Goal: Navigation & Orientation: Find specific page/section

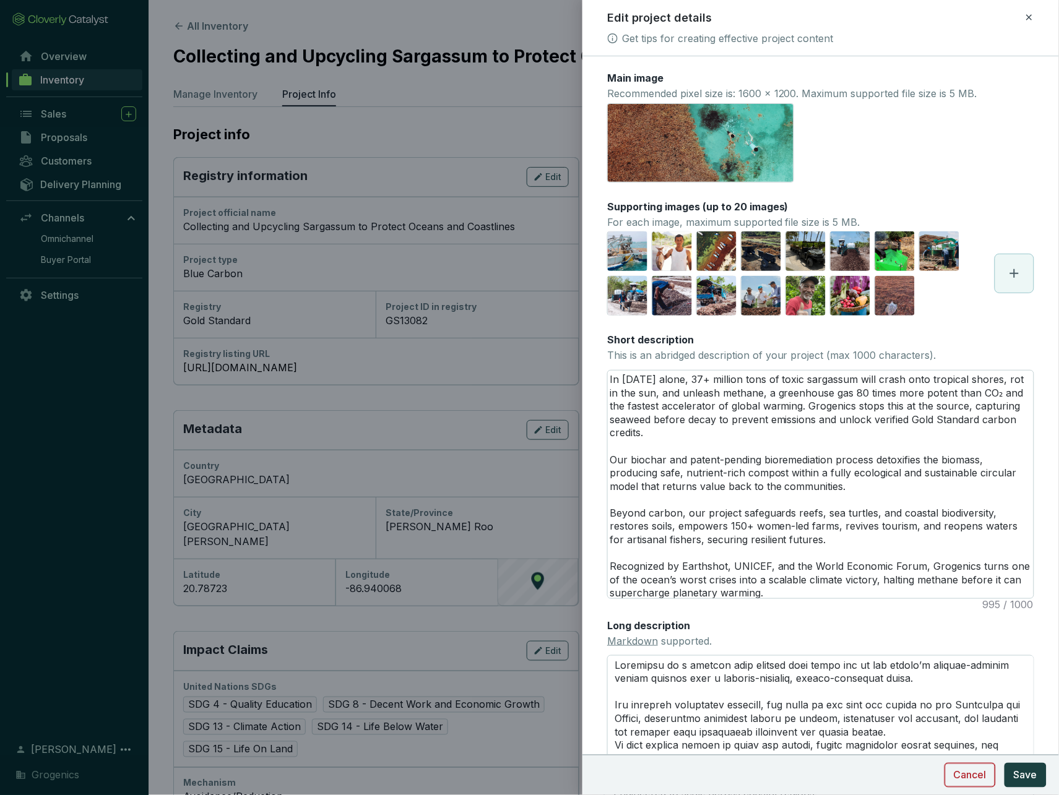
click at [982, 773] on span "Cancel" at bounding box center [969, 775] width 33 height 15
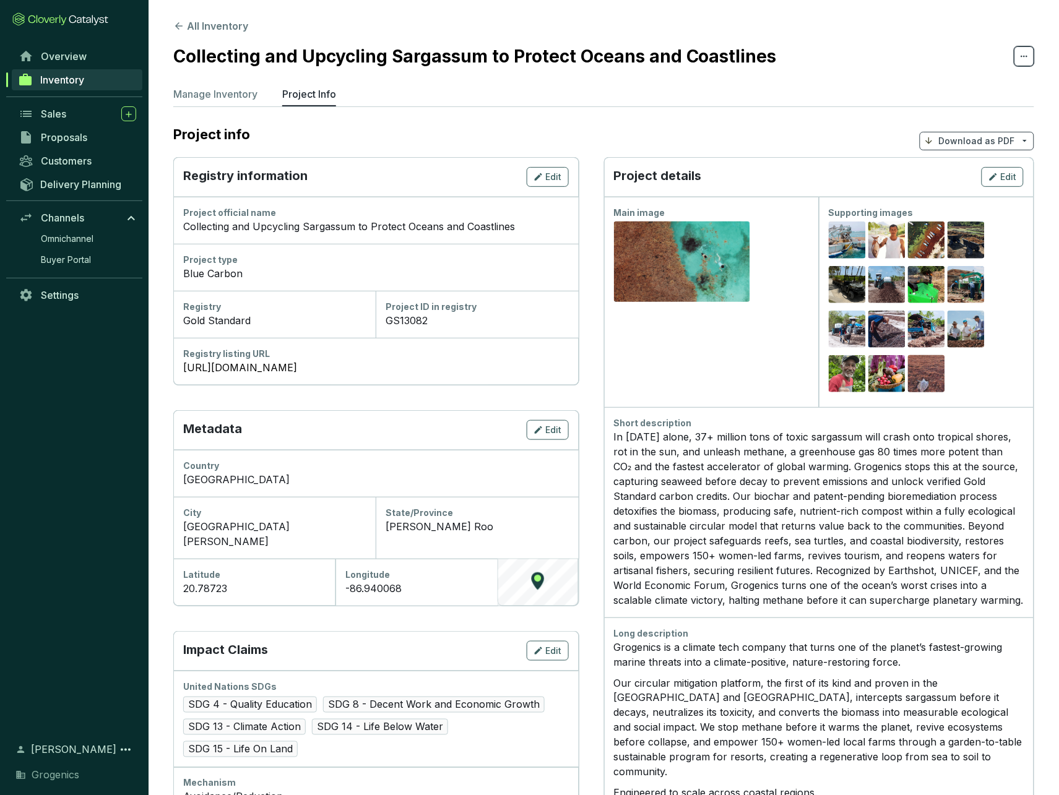
click at [1025, 54] on icon at bounding box center [1024, 56] width 10 height 15
click at [963, 52] on section "Collecting and Upcycling Sargassum to Protect Oceans and Coastlines" at bounding box center [603, 56] width 861 height 26
click at [230, 88] on p "Manage Inventory" at bounding box center [215, 94] width 84 height 15
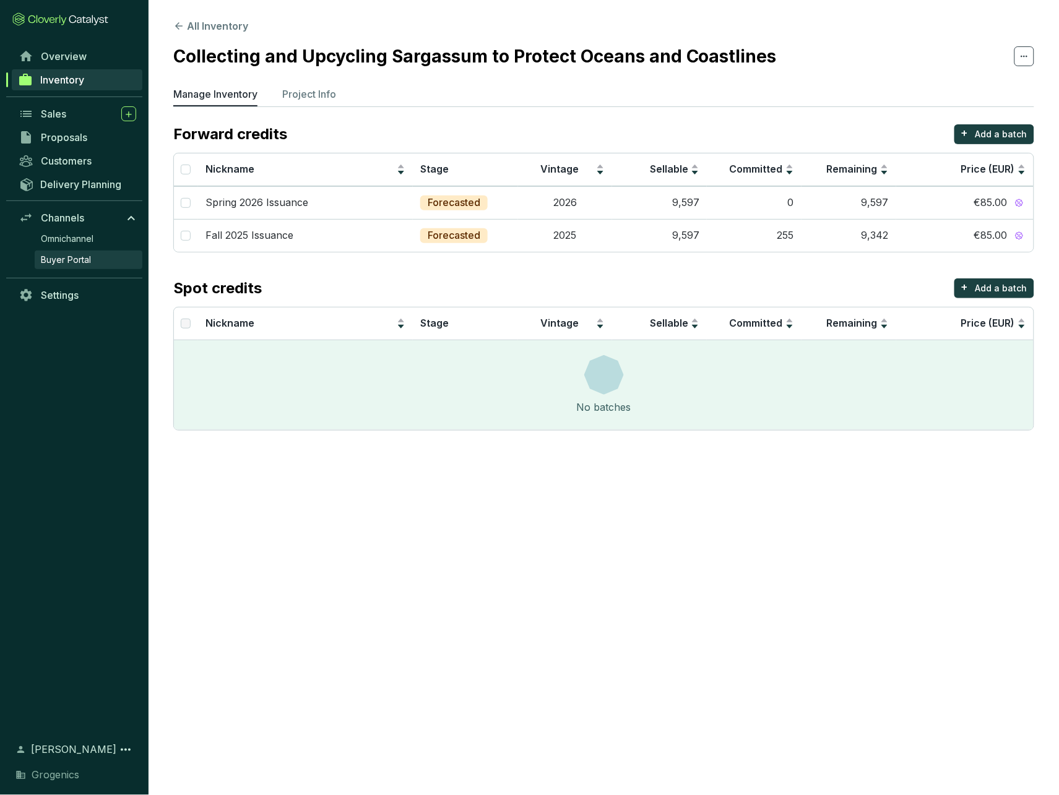
click at [72, 266] on span "Buyer Portal" at bounding box center [66, 260] width 50 height 12
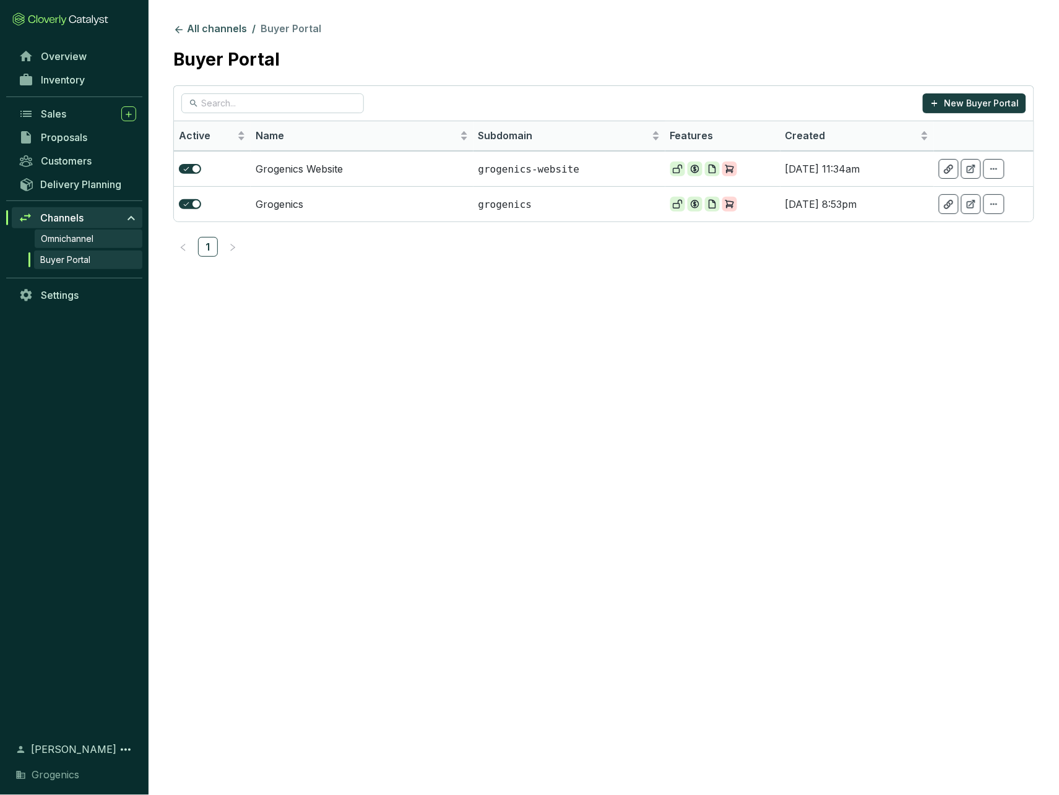
click at [73, 245] on span "Omnichannel" at bounding box center [67, 239] width 53 height 12
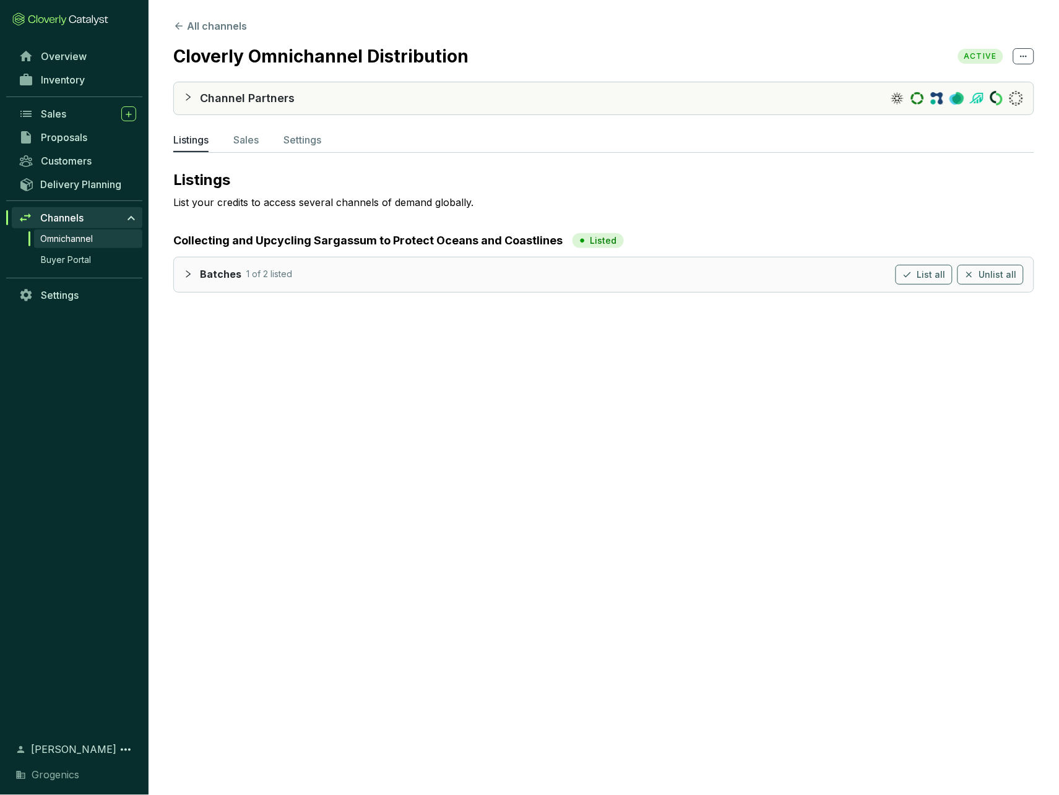
click at [187, 271] on icon "collapsed" at bounding box center [188, 274] width 9 height 9
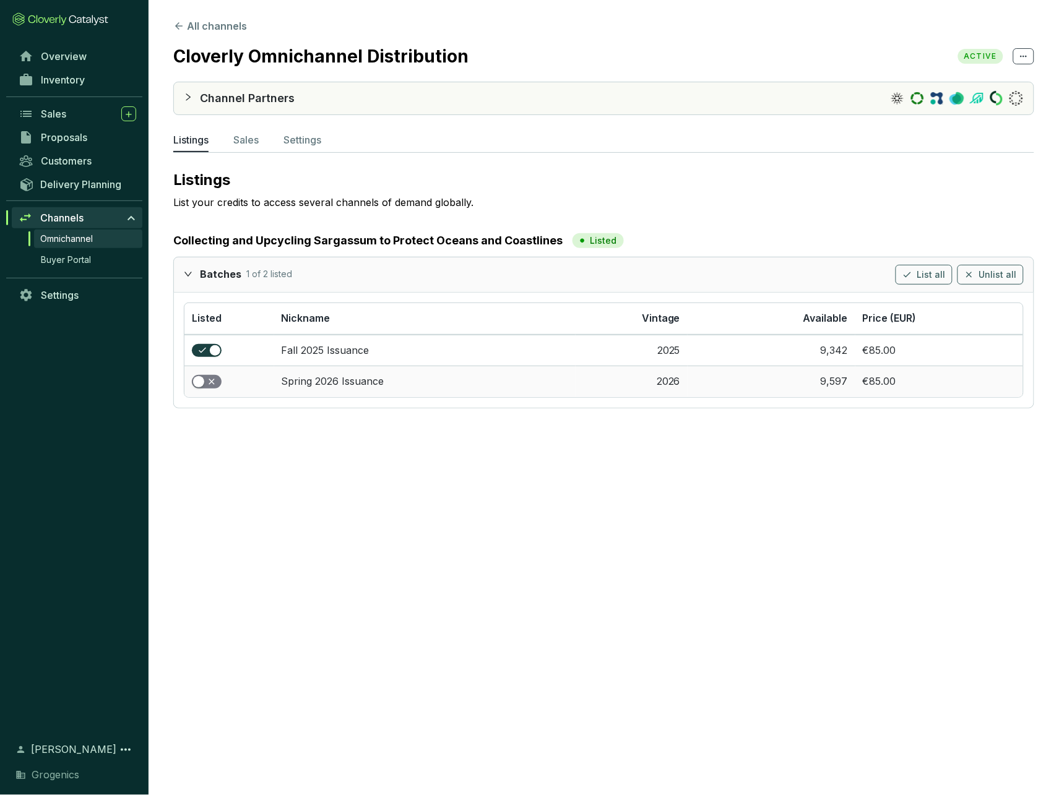
click at [215, 377] on span "button" at bounding box center [207, 382] width 30 height 14
click at [259, 142] on p "Sales" at bounding box center [245, 139] width 25 height 15
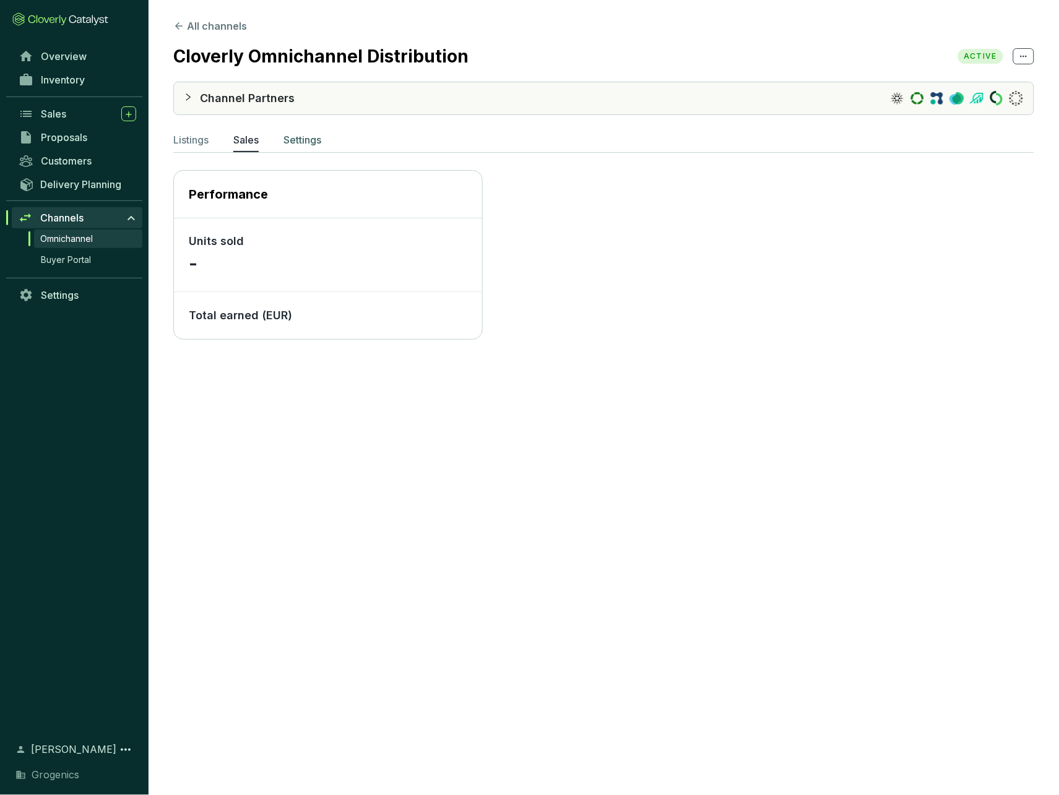
click at [306, 137] on p "Settings" at bounding box center [302, 139] width 38 height 15
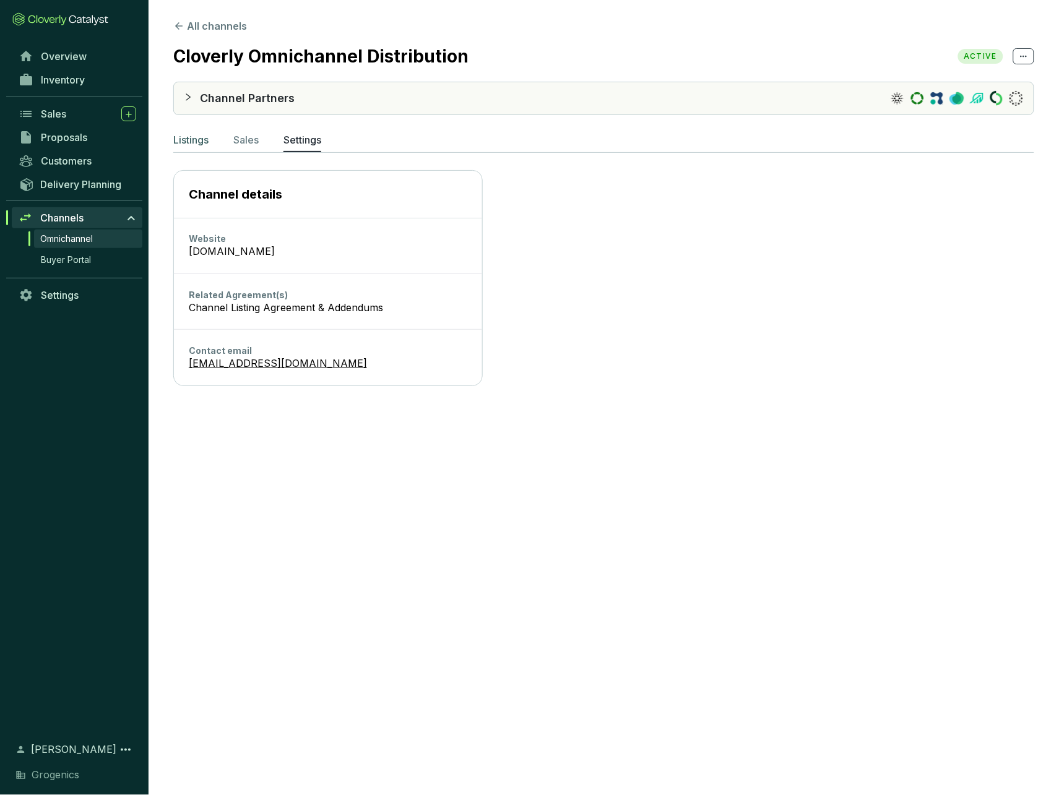
click at [196, 137] on p "Listings" at bounding box center [190, 139] width 35 height 15
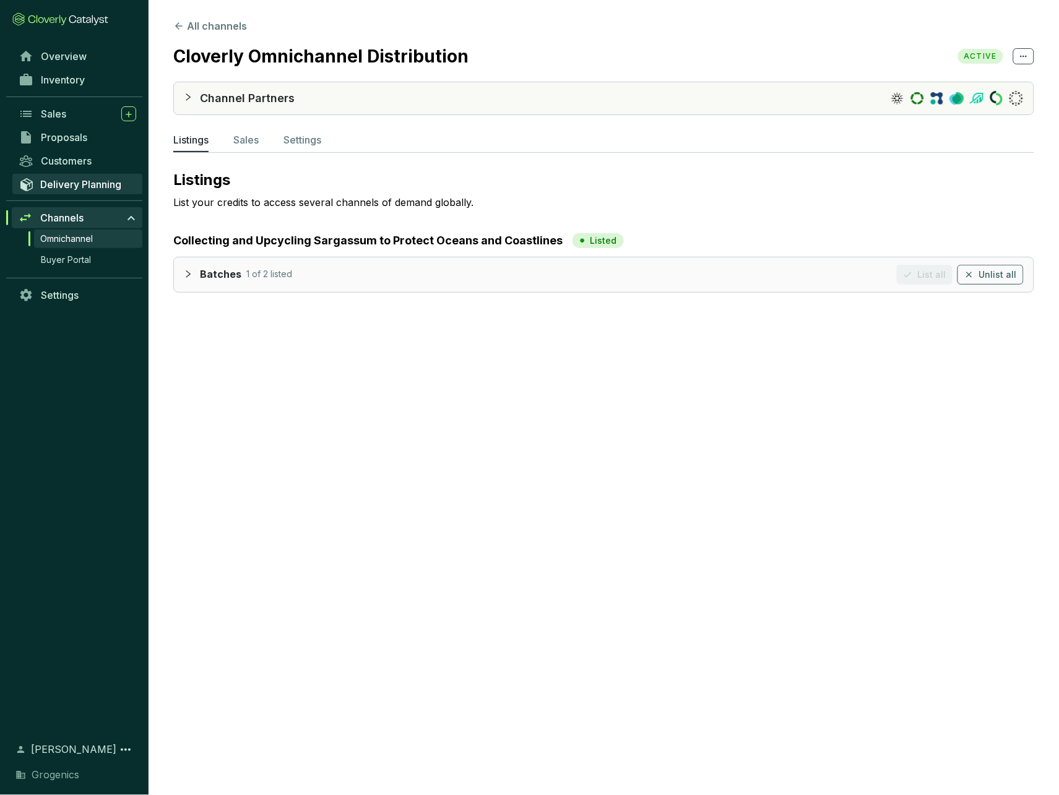
click at [79, 191] on span "Delivery Planning" at bounding box center [80, 184] width 81 height 12
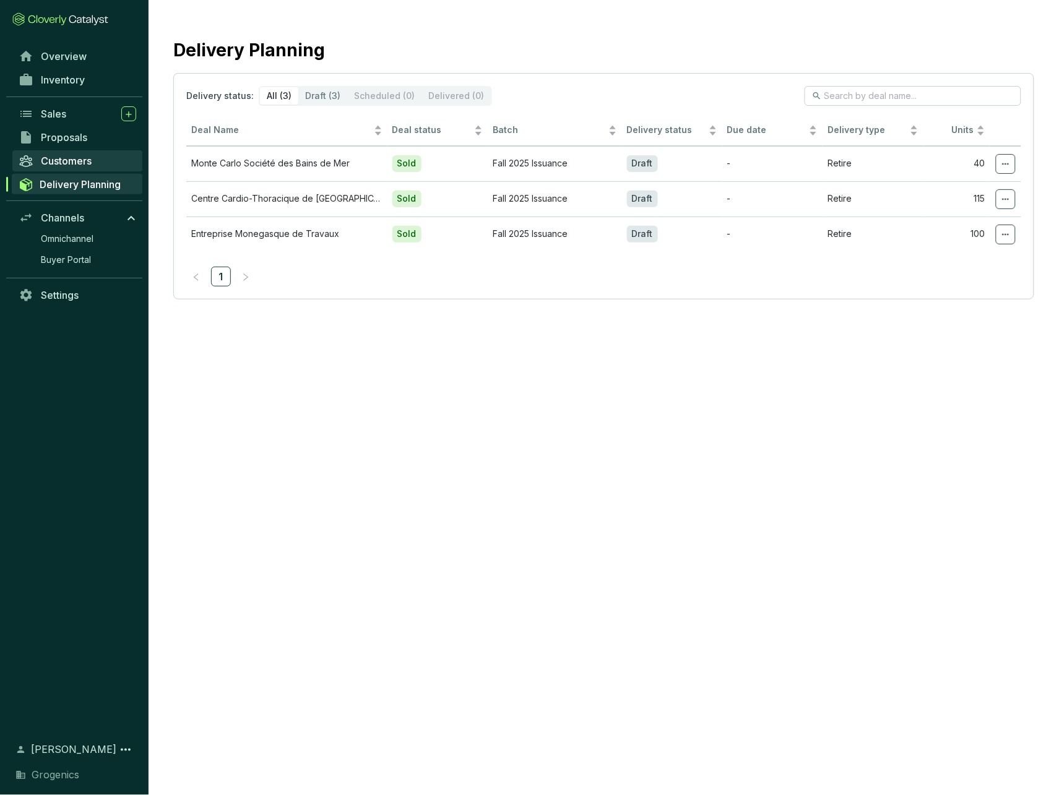
click at [66, 167] on span "Customers" at bounding box center [66, 161] width 51 height 12
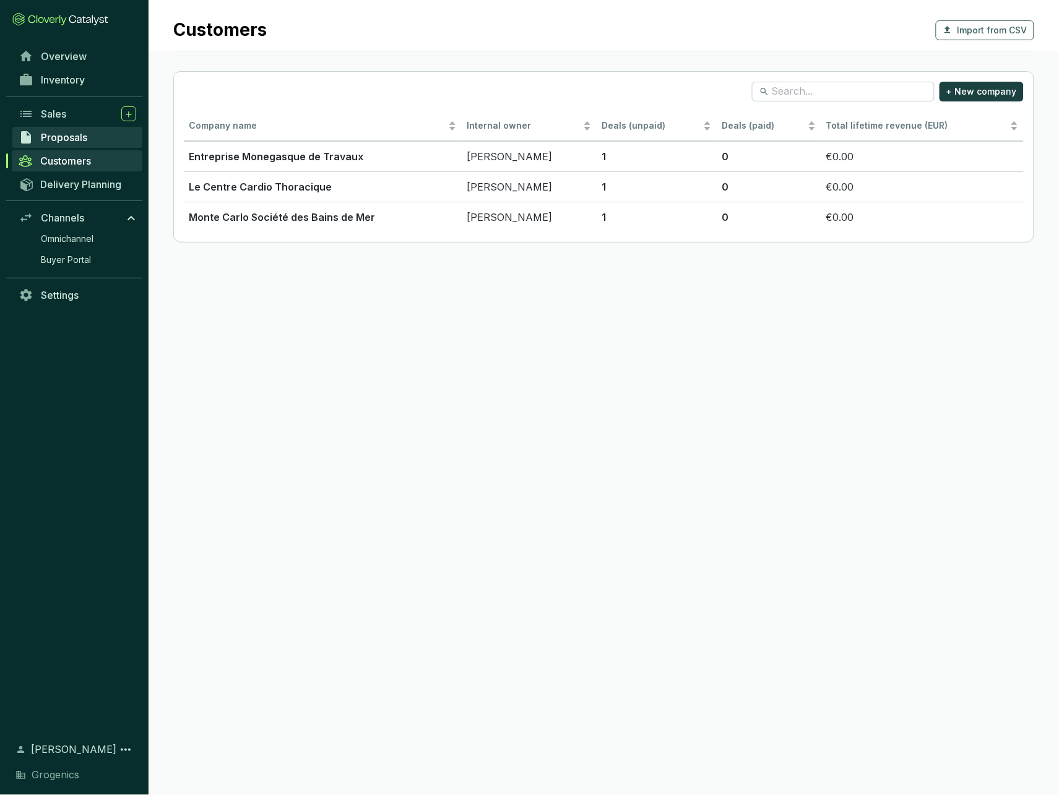
click at [69, 144] on span "Proposals" at bounding box center [64, 137] width 46 height 12
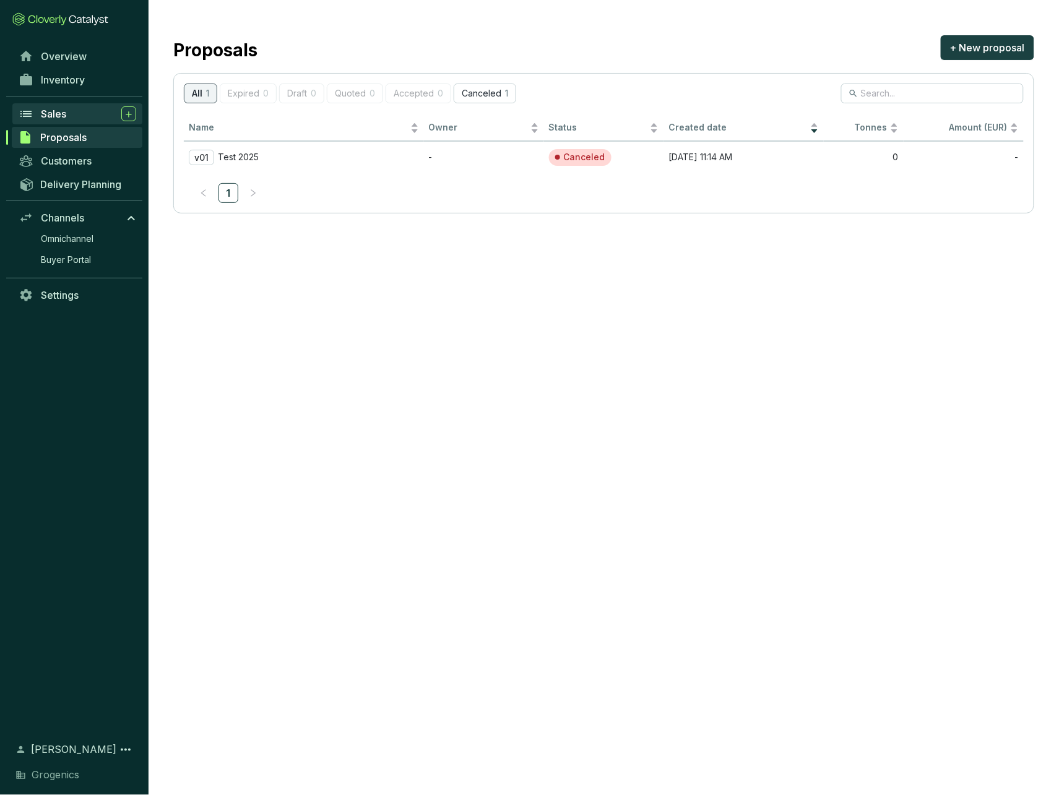
click at [54, 118] on span "Sales" at bounding box center [53, 114] width 25 height 12
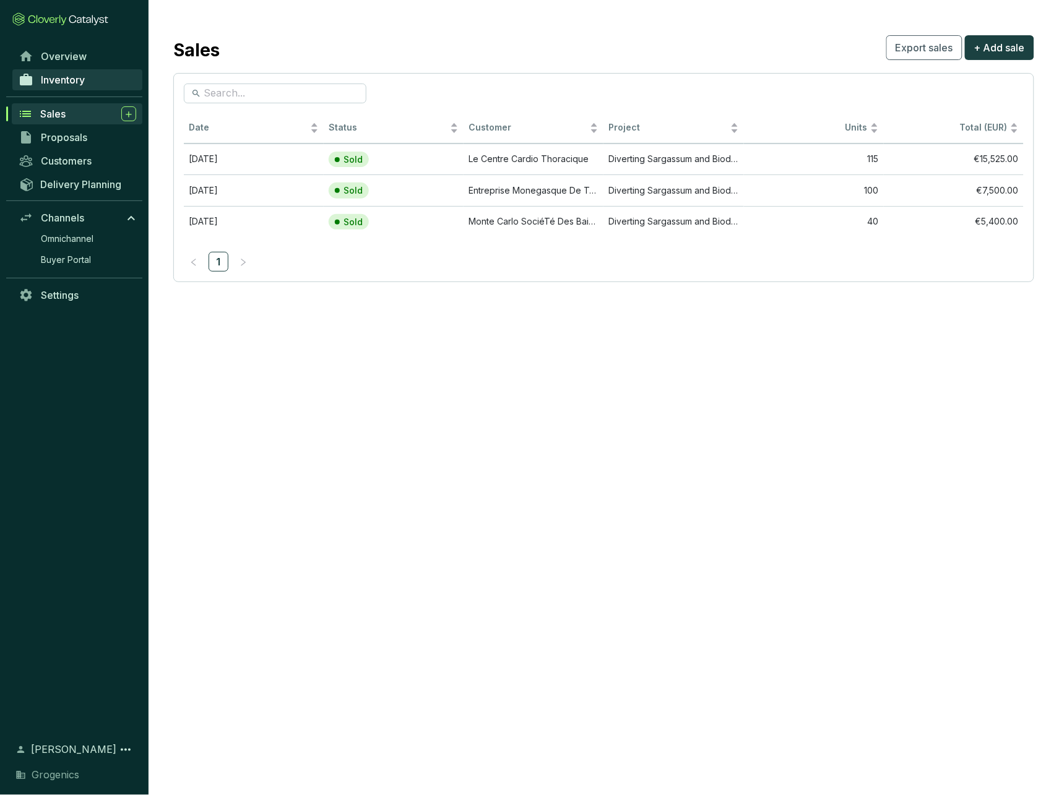
click at [64, 86] on span "Inventory" at bounding box center [63, 80] width 44 height 12
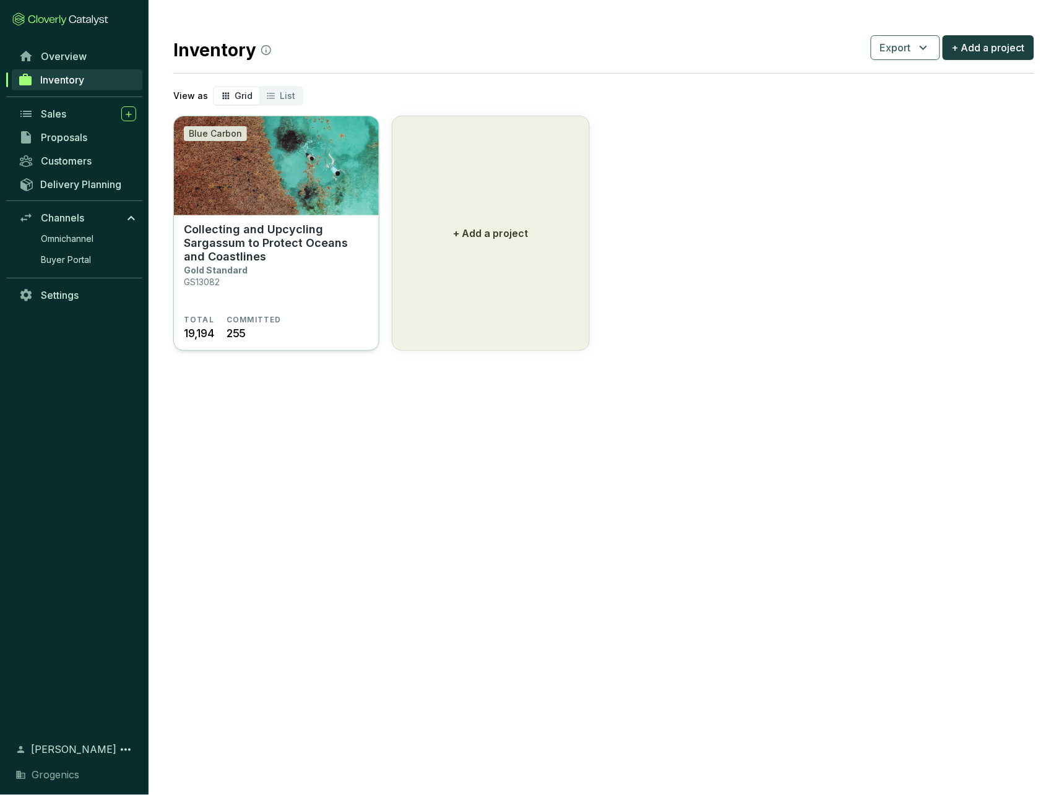
click at [281, 246] on p "Collecting and Upcycling Sargassum to Protect Oceans and Coastlines" at bounding box center [276, 243] width 185 height 41
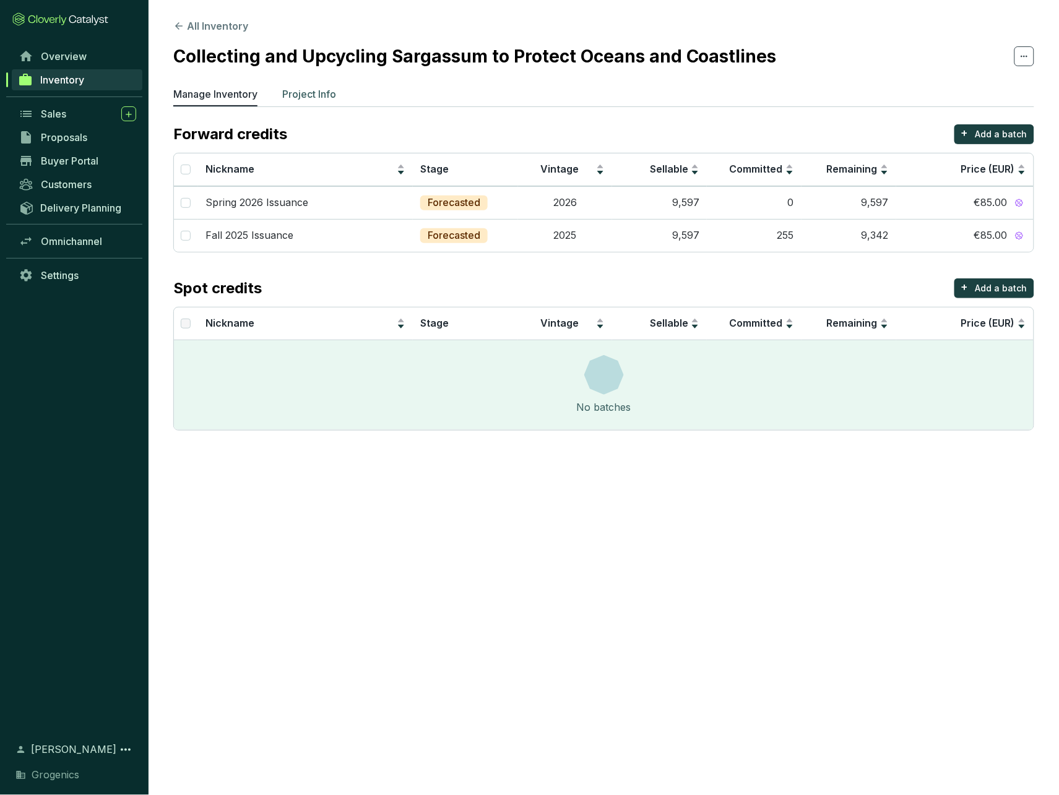
click at [314, 94] on p "Project Info" at bounding box center [309, 94] width 54 height 15
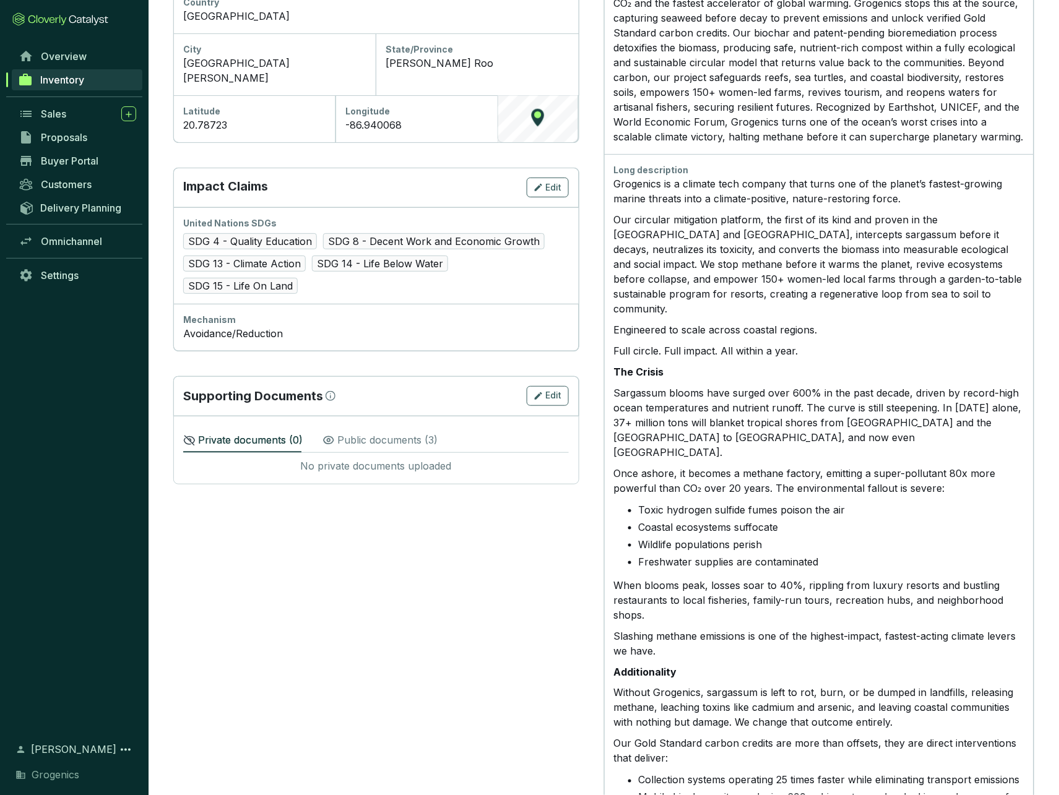
scroll to position [471, 0]
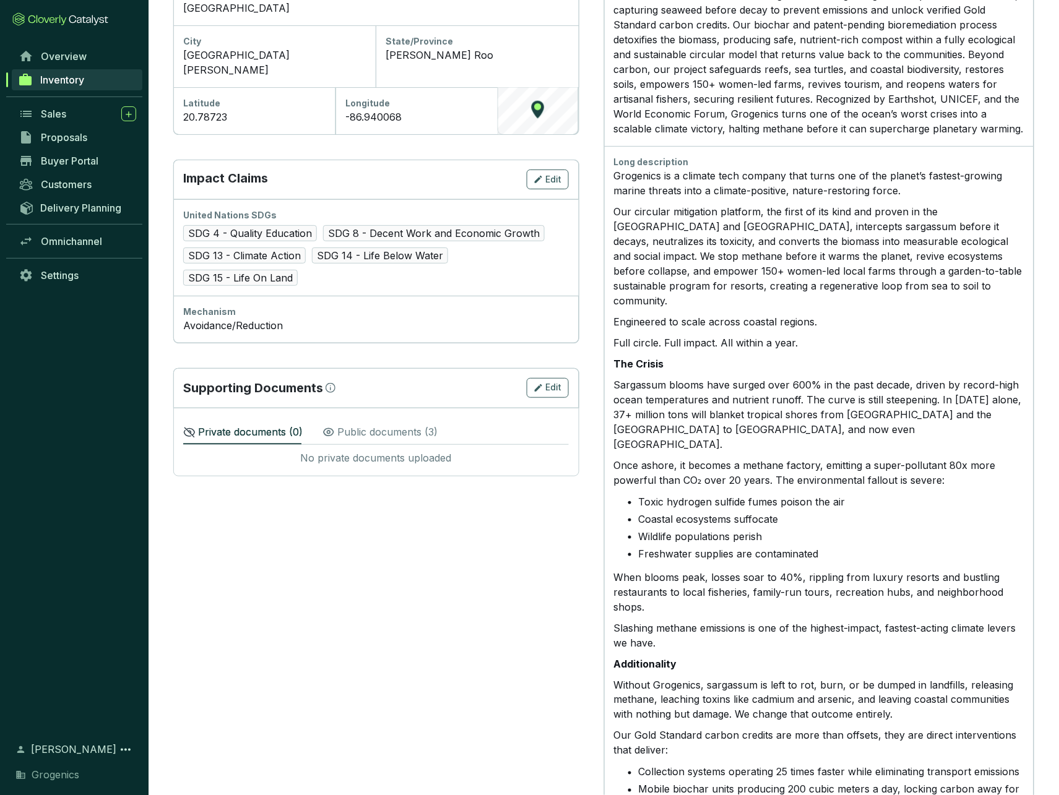
click at [405, 425] on p "Public documents ( 3 )" at bounding box center [387, 432] width 100 height 15
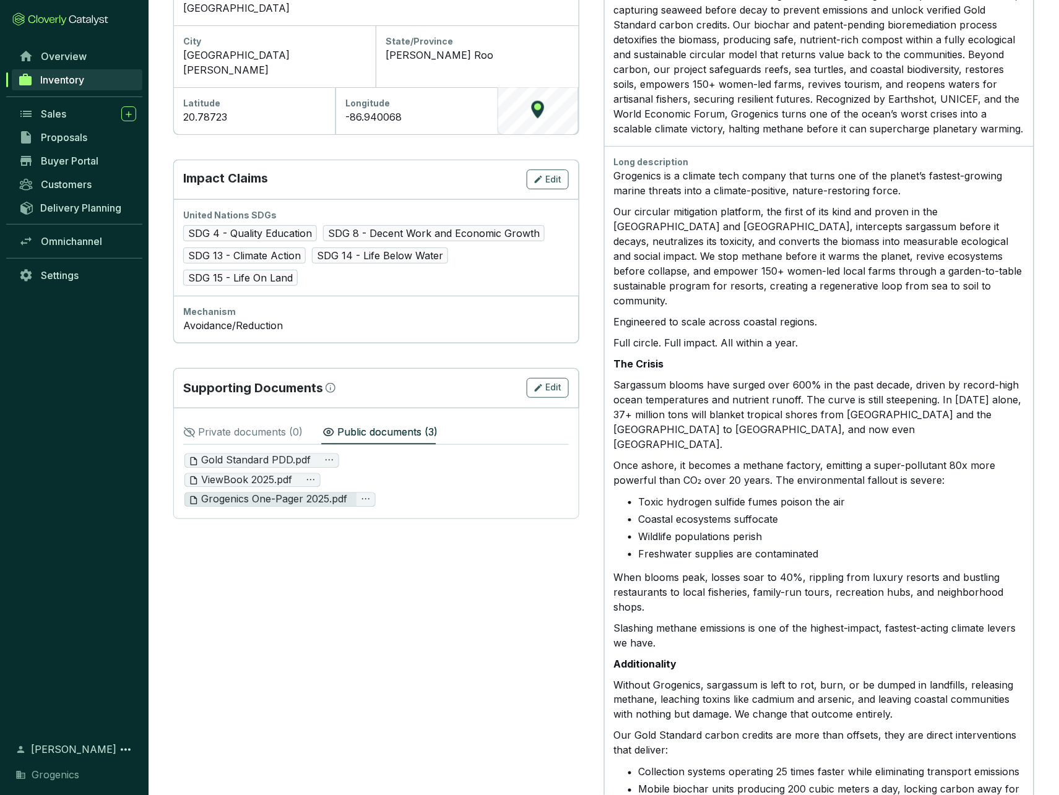
click at [264, 493] on span "Grogenics One-Pager 2025.pdf" at bounding box center [268, 500] width 158 height 14
